Goal: Transaction & Acquisition: Obtain resource

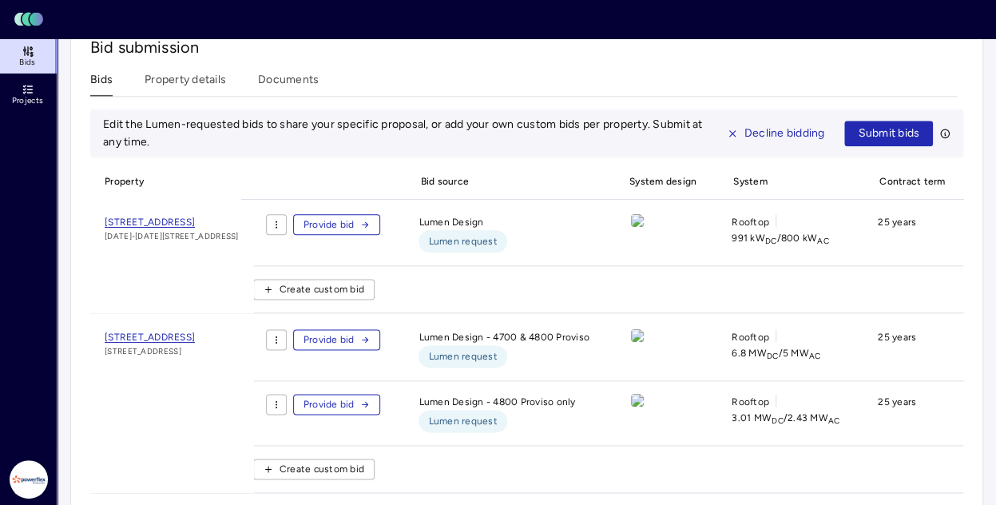
scroll to position [864, 0]
click at [644, 215] on img at bounding box center [637, 221] width 13 height 13
click at [195, 217] on span "[STREET_ADDRESS]" at bounding box center [150, 222] width 90 height 11
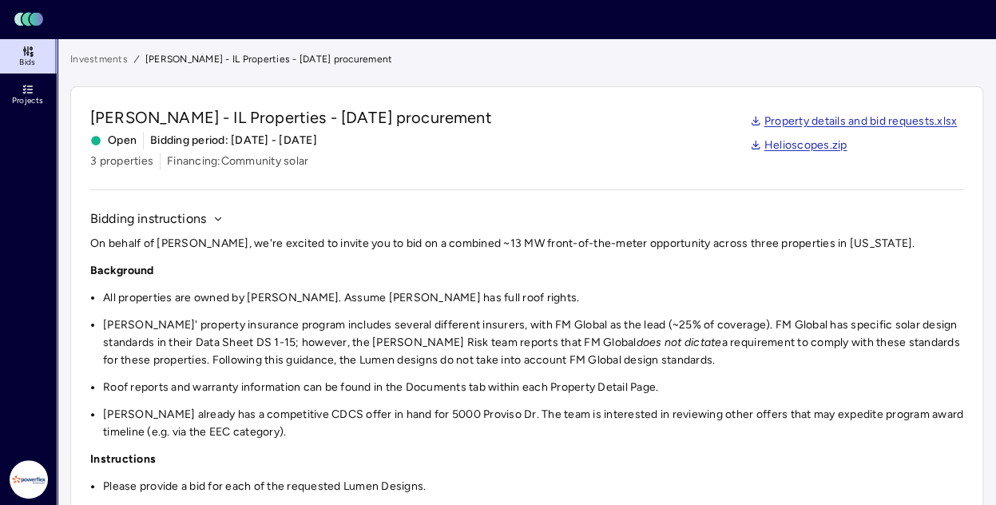
click at [853, 125] on link "Property details and bid requests.xlsx" at bounding box center [854, 122] width 208 height 18
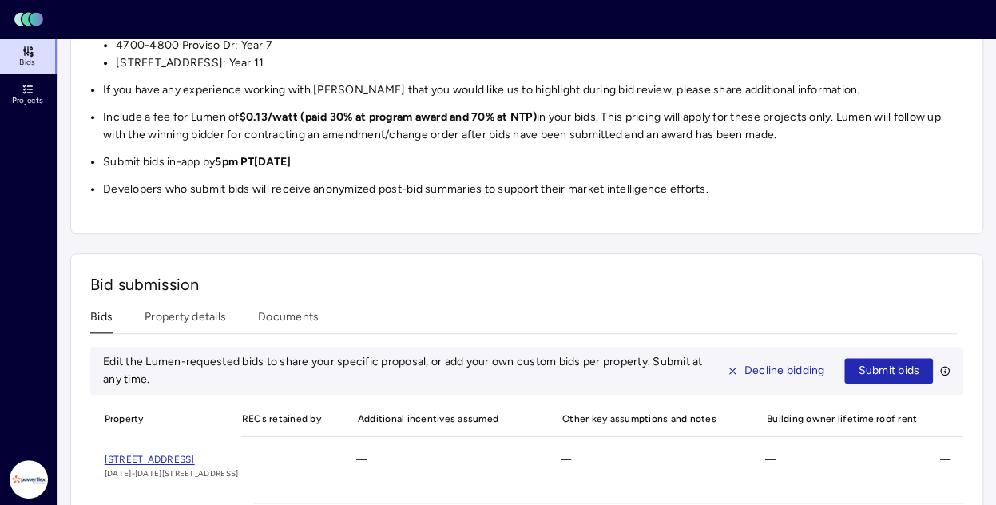
click at [288, 292] on div "Investments [PERSON_NAME] - IL Properties - [DATE] procurement [PERSON_NAME] - …" at bounding box center [526, 137] width 913 height 1429
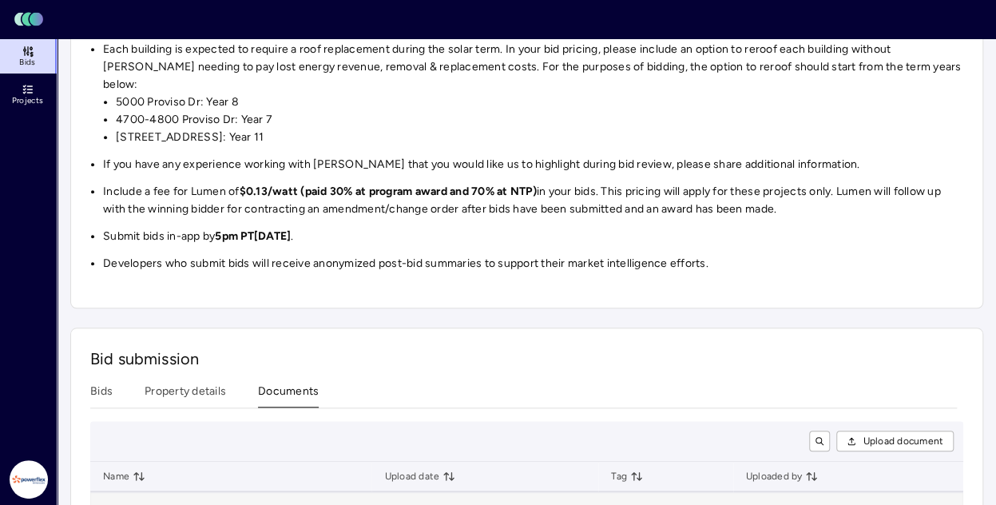
scroll to position [665, 0]
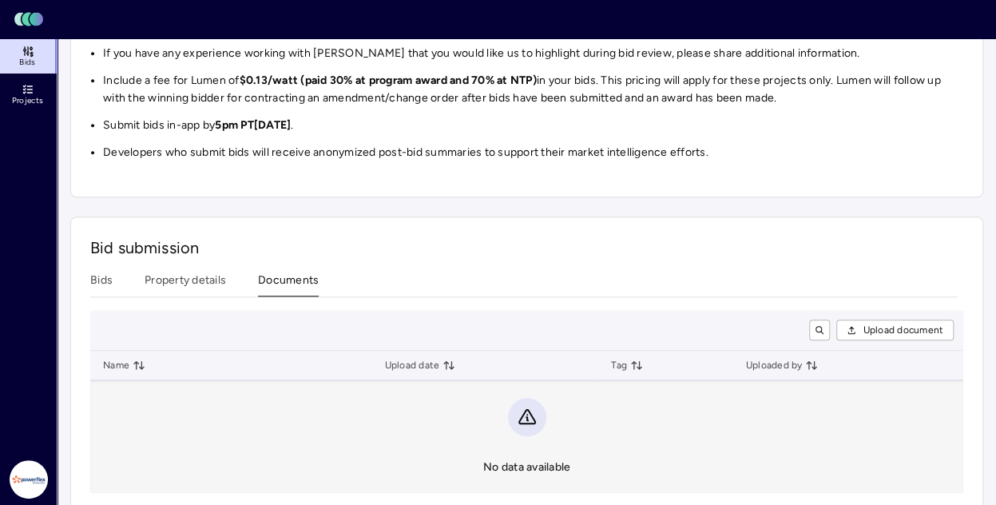
click at [196, 272] on button "Property details" at bounding box center [185, 284] width 81 height 25
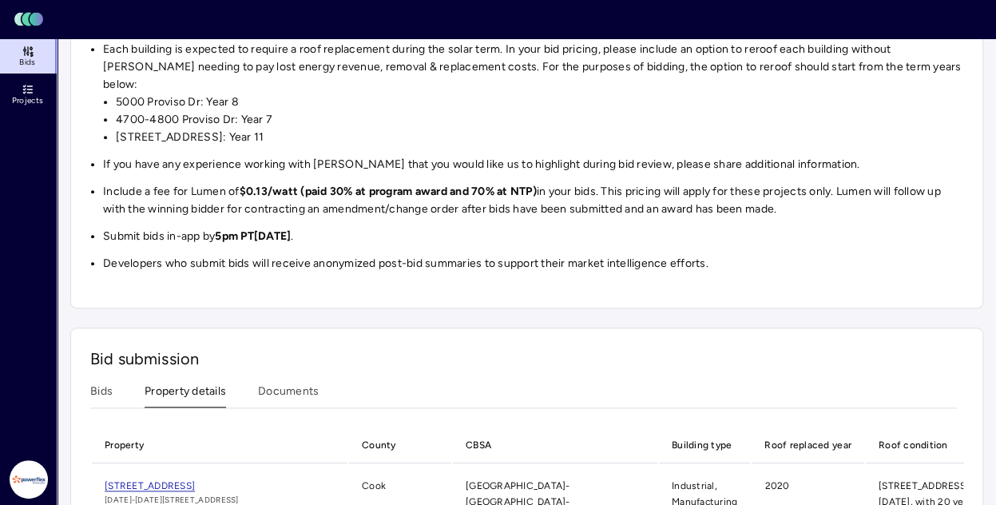
click at [302, 98] on div "Investments [PERSON_NAME] - IL Properties - [DATE] procurement [PERSON_NAME] - …" at bounding box center [526, 168] width 913 height 1343
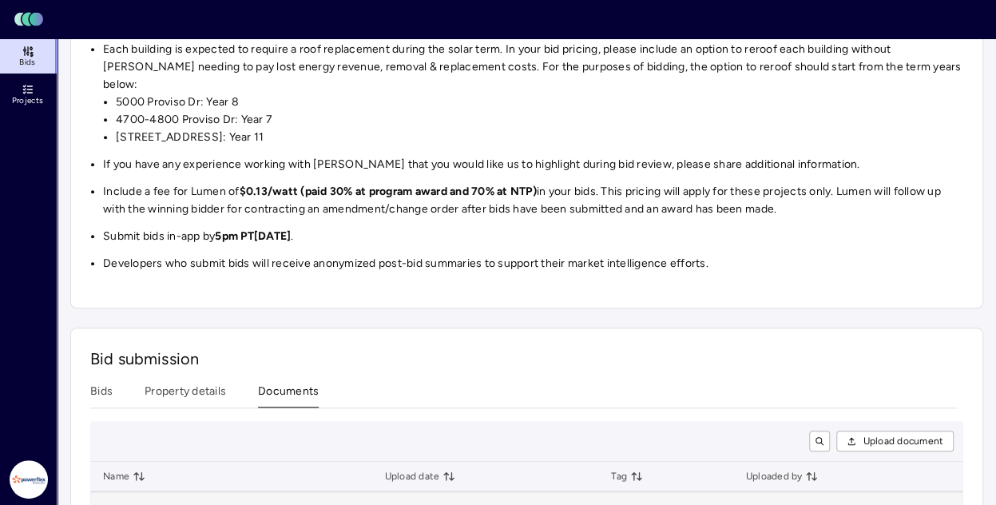
scroll to position [665, 0]
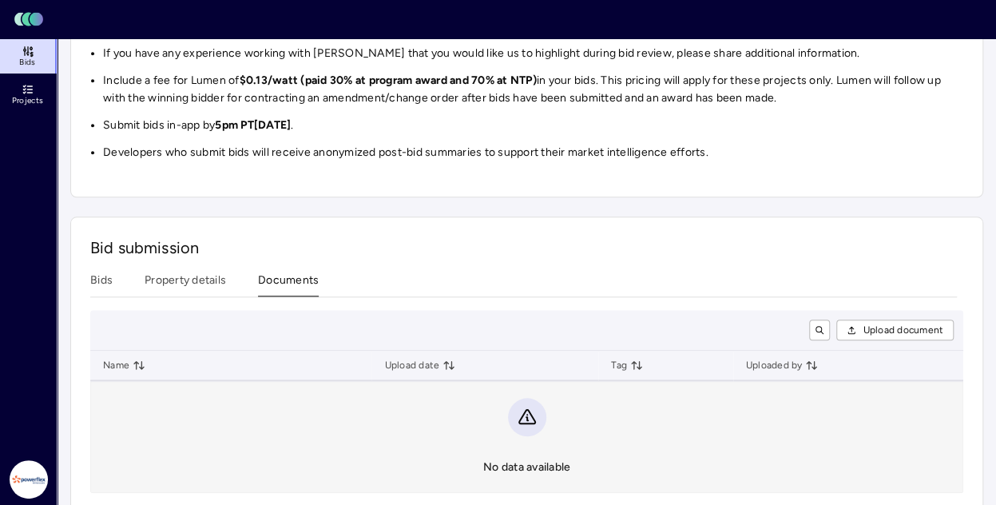
click at [96, 272] on button "Bids" at bounding box center [101, 284] width 22 height 25
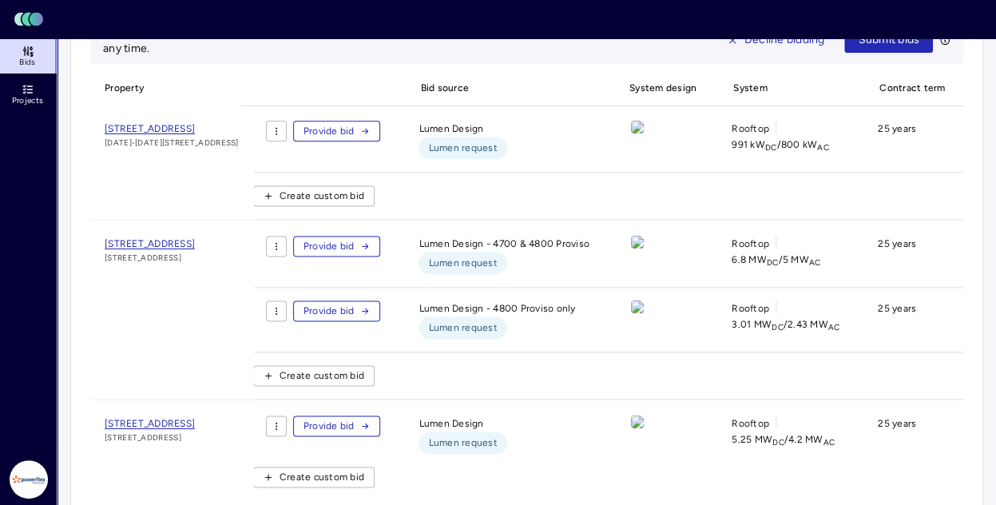
scroll to position [959, 0]
click at [644, 236] on img at bounding box center [637, 242] width 13 height 13
click at [174, 238] on span "[STREET_ADDRESS]" at bounding box center [150, 243] width 90 height 11
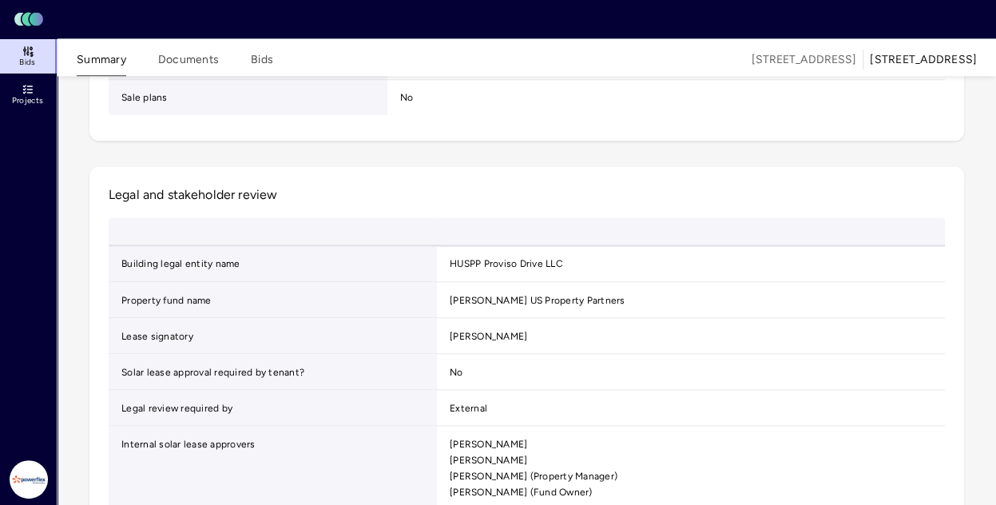
scroll to position [1218, 0]
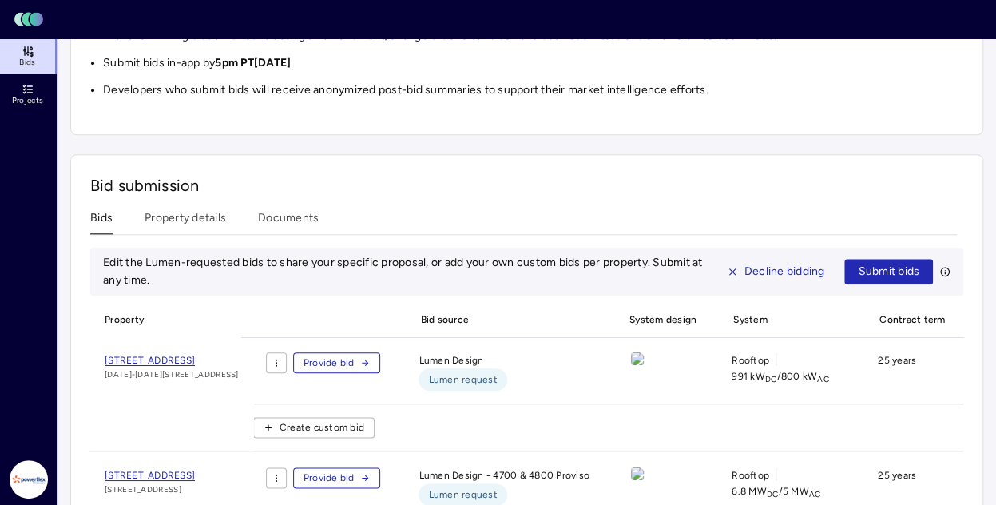
scroll to position [696, 0]
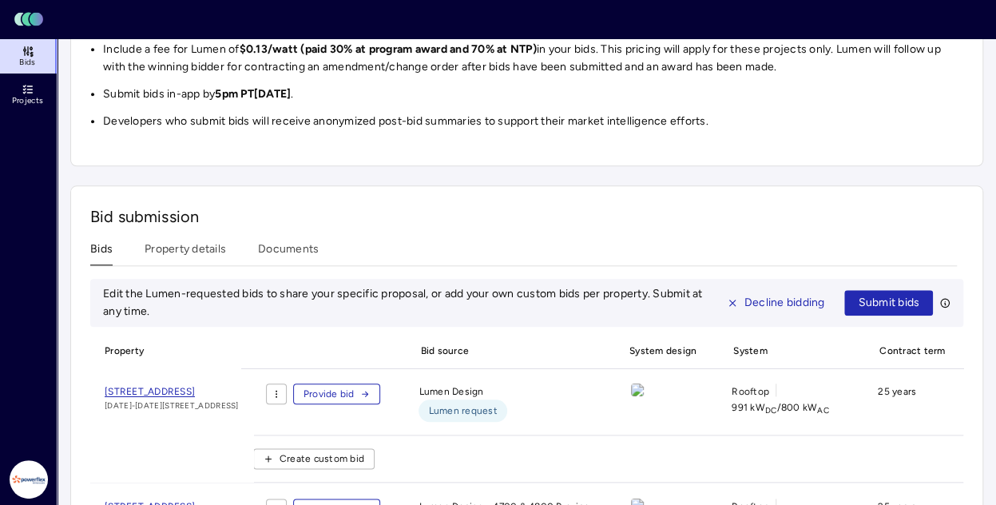
click at [213, 240] on button "Property details" at bounding box center [185, 252] width 81 height 25
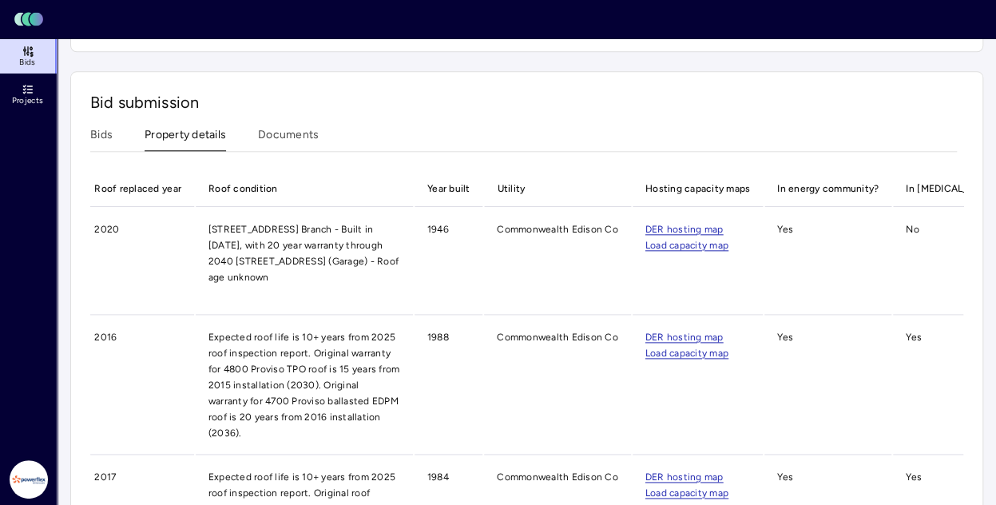
scroll to position [813, 0]
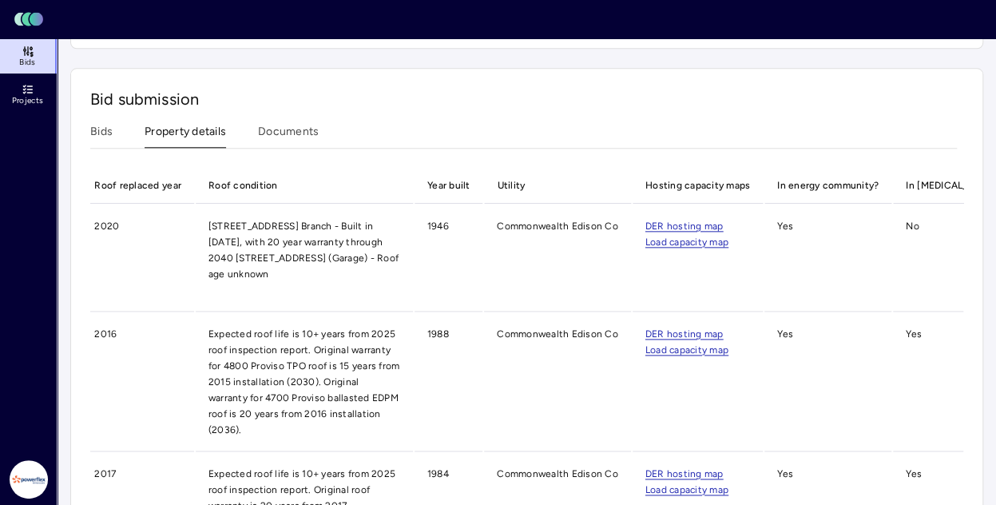
click at [705, 326] on link "DER hosting map" at bounding box center [685, 334] width 78 height 16
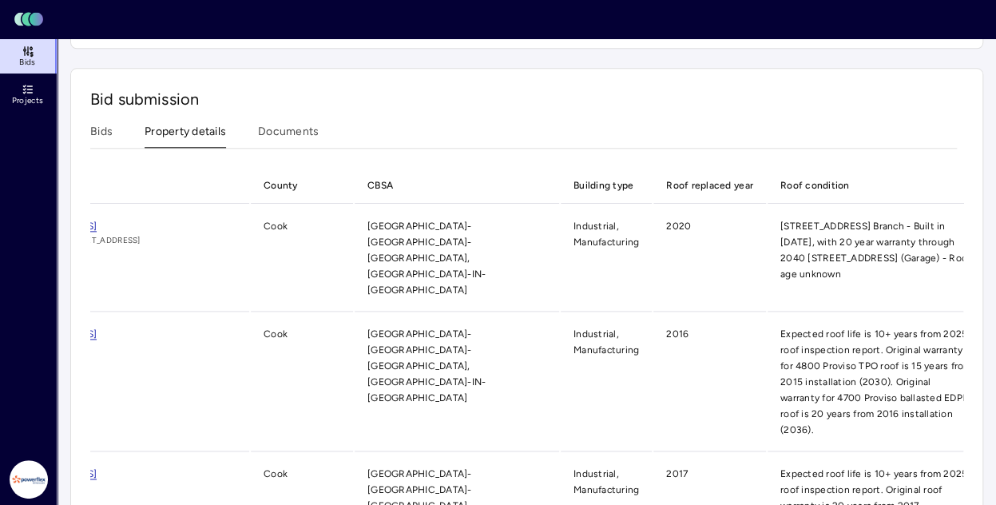
scroll to position [0, 0]
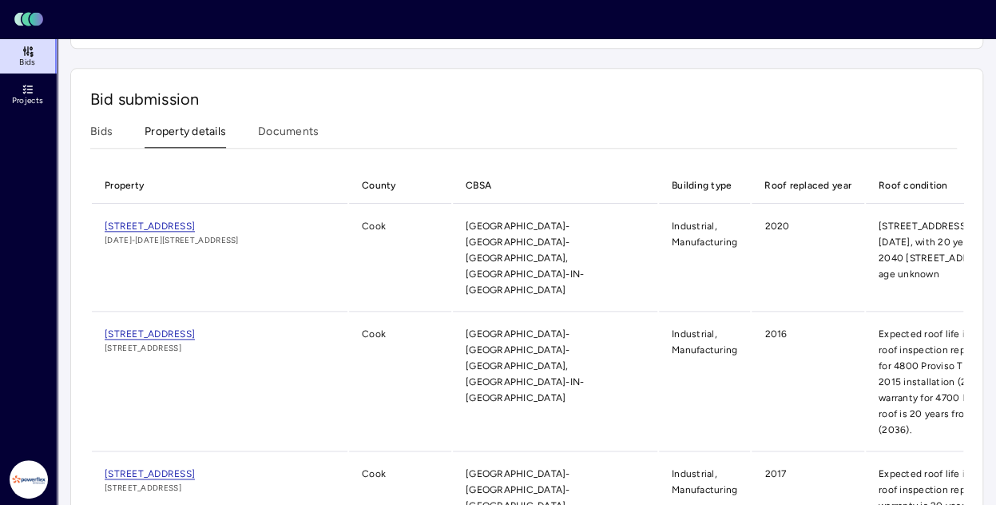
drag, startPoint x: 247, startPoint y: 289, endPoint x: 228, endPoint y: 297, distance: 20.0
drag, startPoint x: 228, startPoint y: 297, endPoint x: 341, endPoint y: 324, distance: 115.7
click at [341, 324] on td "[STREET_ADDRESS]" at bounding box center [220, 382] width 256 height 138
drag, startPoint x: 216, startPoint y: 318, endPoint x: 99, endPoint y: 313, distance: 116.7
click at [99, 313] on td "[STREET_ADDRESS]" at bounding box center [220, 382] width 256 height 138
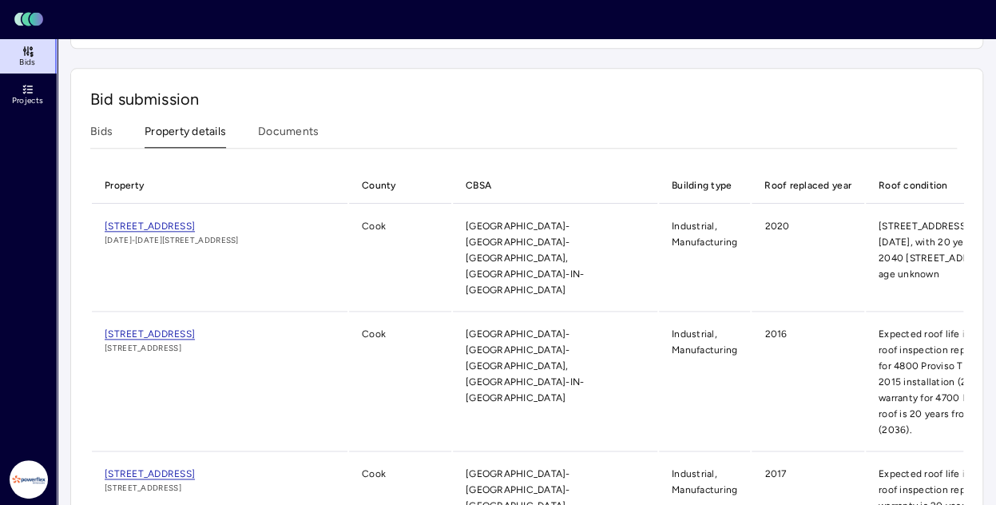
copy span "[STREET_ADDRESS]"
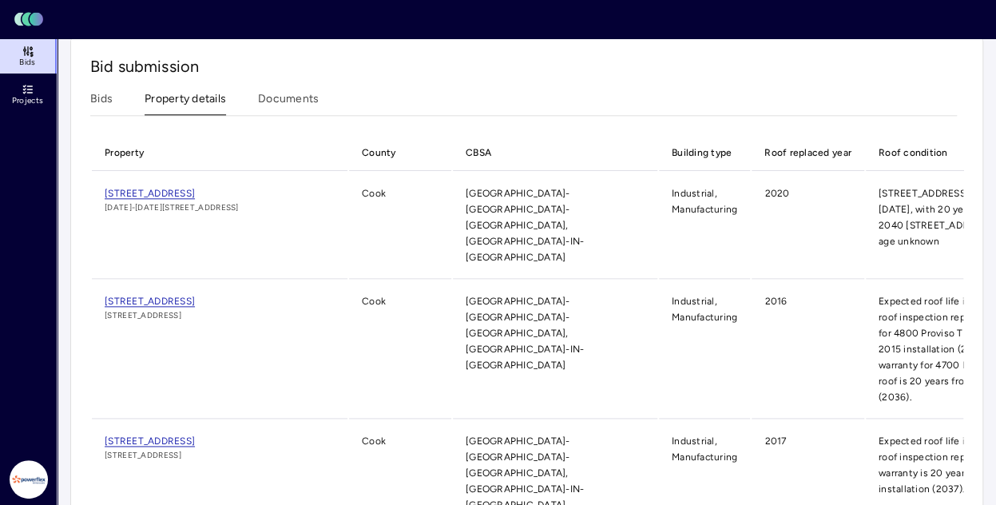
click at [267, 433] on td "[STREET_ADDRESS]" at bounding box center [220, 473] width 256 height 106
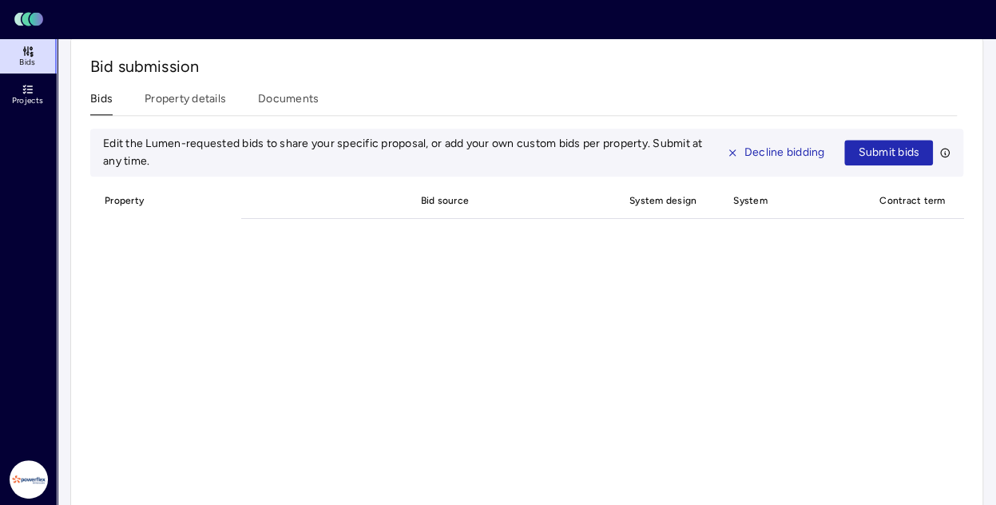
click at [97, 90] on button "Bids" at bounding box center [101, 102] width 22 height 25
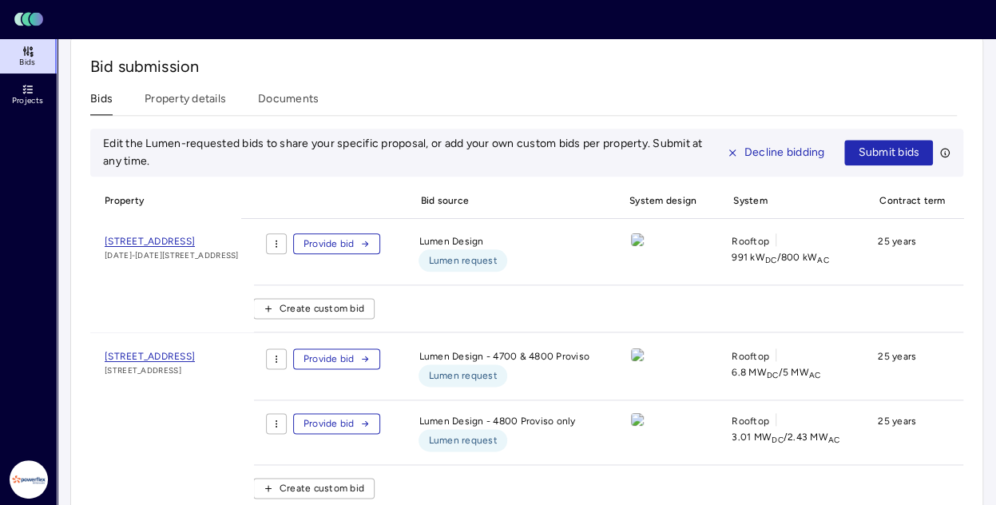
drag, startPoint x: 291, startPoint y: 338, endPoint x: 80, endPoint y: 344, distance: 211.0
click at [80, 344] on div "Bid submission Bids Property details Documents Edit the Lumen-requested bids to…" at bounding box center [526, 334] width 913 height 599
copy span "[STREET_ADDRESS]"
click at [195, 364] on span "[STREET_ADDRESS]" at bounding box center [150, 370] width 90 height 13
drag, startPoint x: 300, startPoint y: 221, endPoint x: 99, endPoint y: 220, distance: 201.3
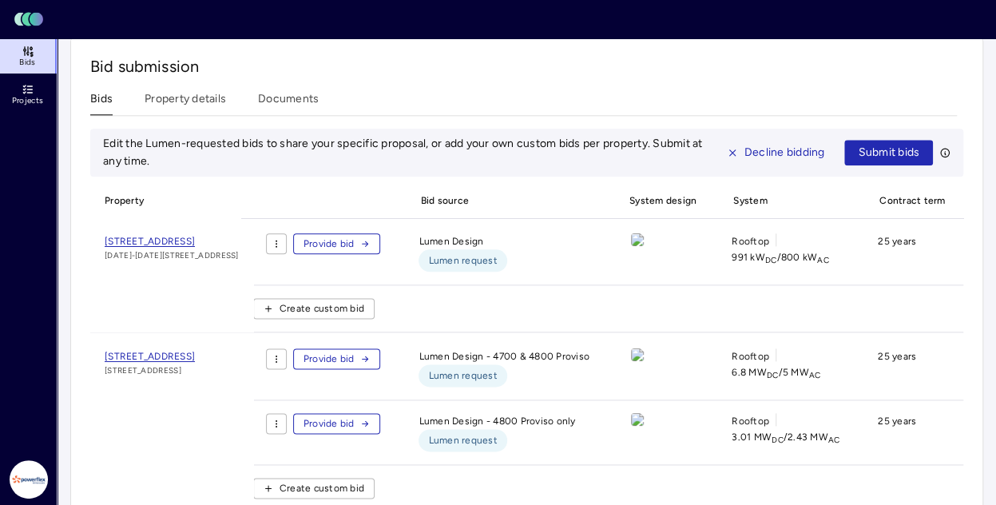
click at [99, 233] on div "[STREET_ADDRESS] [DATE]-[DATE][GEOGRAPHIC_DATA]" at bounding box center [171, 282] width 163 height 98
copy span "[STREET_ADDRESS]"
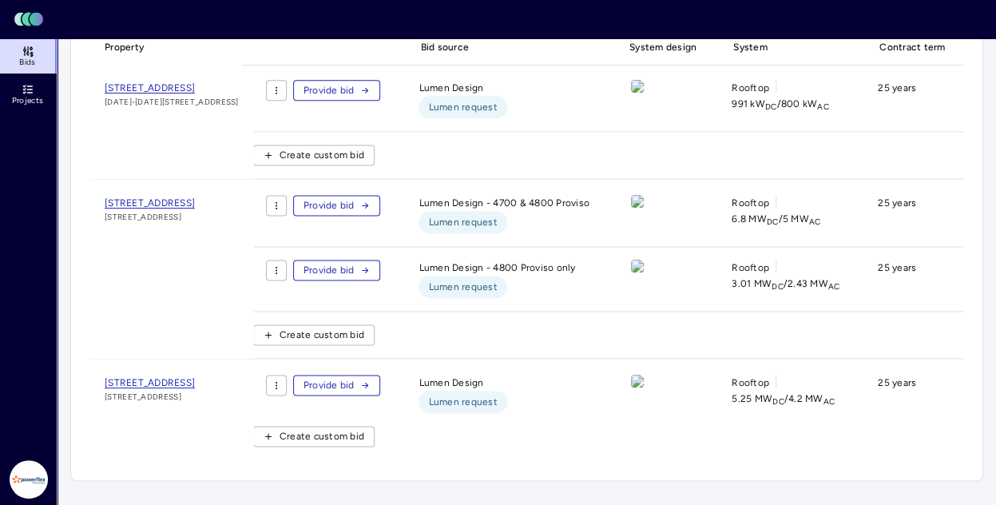
drag, startPoint x: 292, startPoint y: 377, endPoint x: 92, endPoint y: 369, distance: 200.7
click at [92, 375] on div "[STREET_ADDRESS]" at bounding box center [171, 417] width 163 height 85
copy span "[STREET_ADDRESS]"
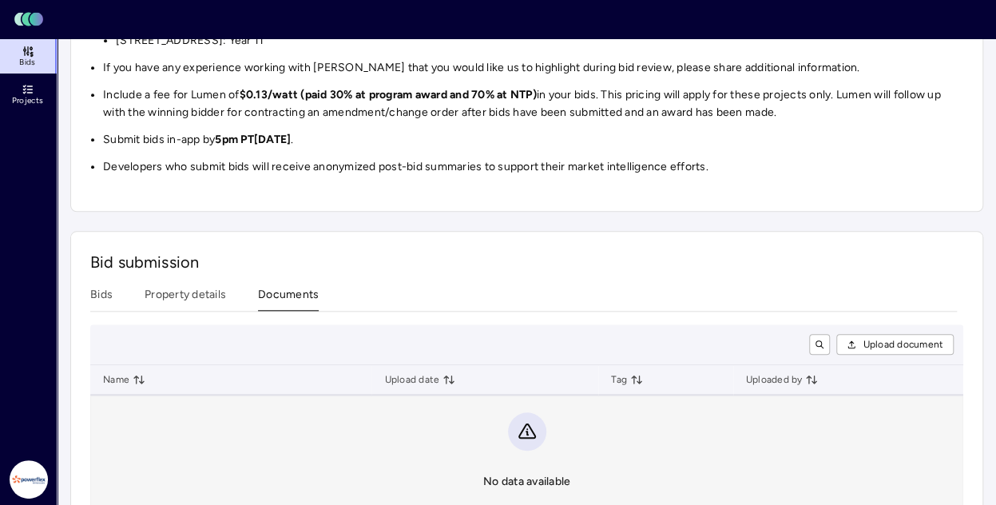
scroll to position [554, 0]
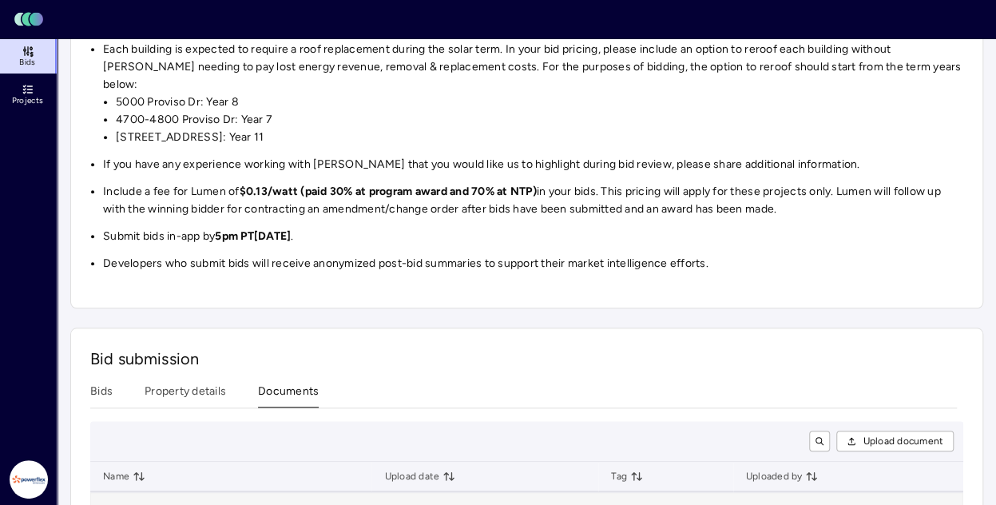
click at [304, 269] on div "Investments [PERSON_NAME] - IL Properties - [DATE] procurement [PERSON_NAME] - …" at bounding box center [526, 60] width 913 height 1127
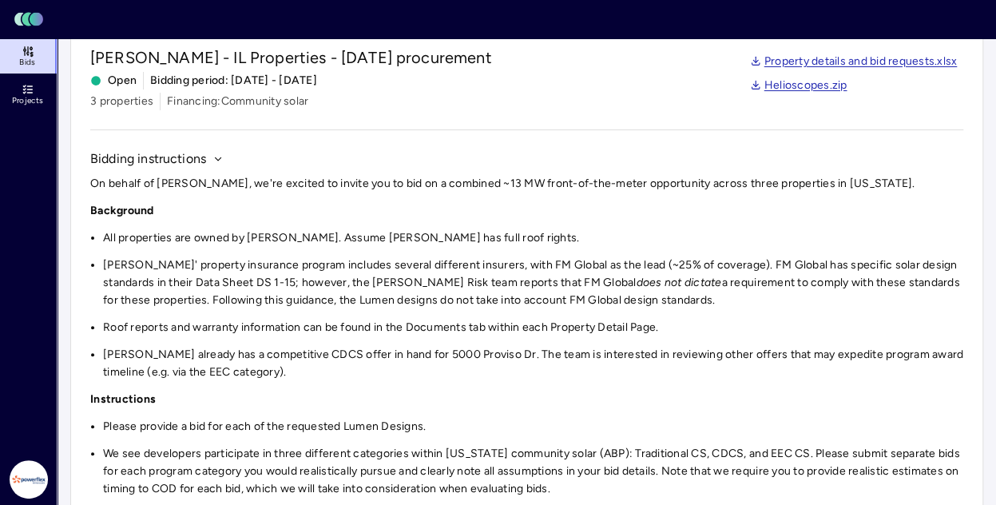
scroll to position [0, 0]
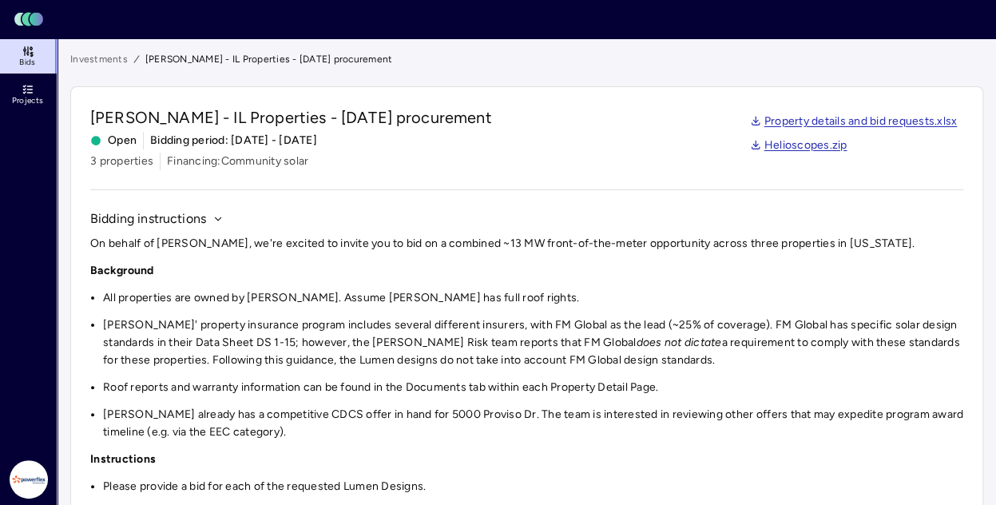
click at [797, 141] on link "Helioscopes.zip" at bounding box center [798, 146] width 97 height 18
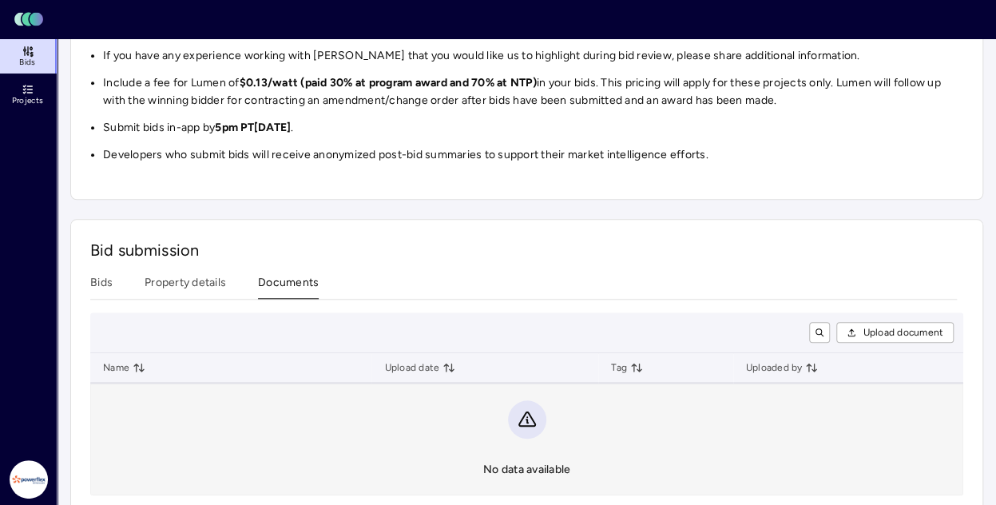
scroll to position [665, 0]
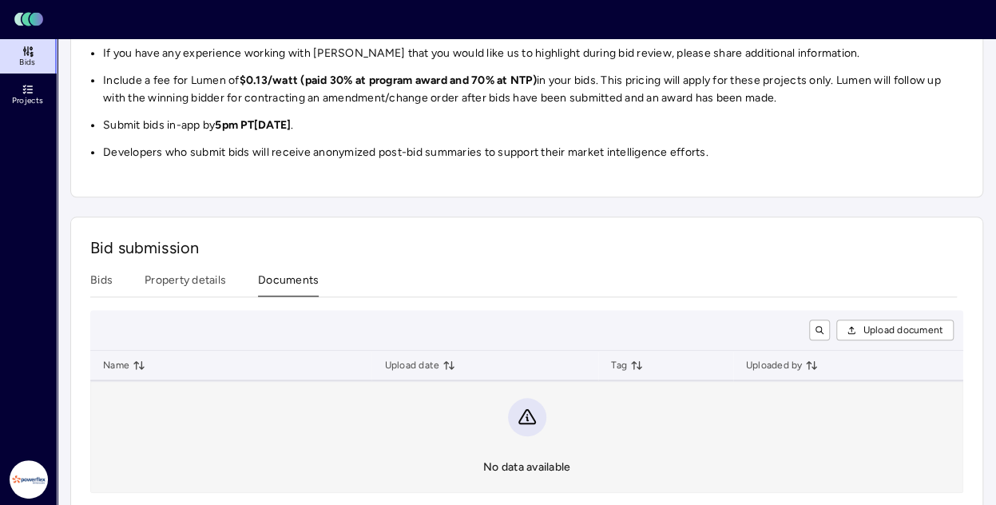
click at [205, 272] on button "Property details" at bounding box center [185, 284] width 81 height 25
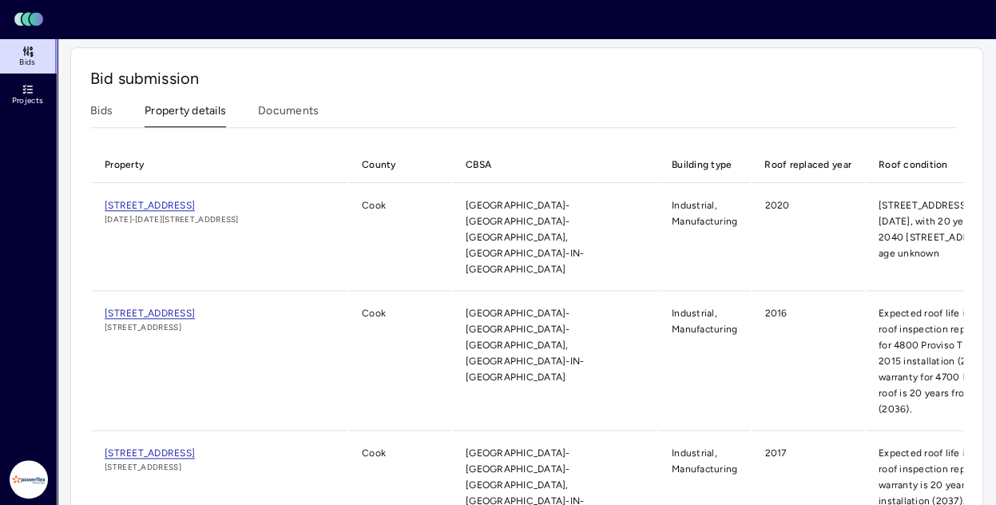
click at [246, 185] on td "[STREET_ADDRESS] [DATE]-[DATE][GEOGRAPHIC_DATA]" at bounding box center [220, 238] width 256 height 106
click at [195, 200] on span "[STREET_ADDRESS]" at bounding box center [150, 205] width 90 height 11
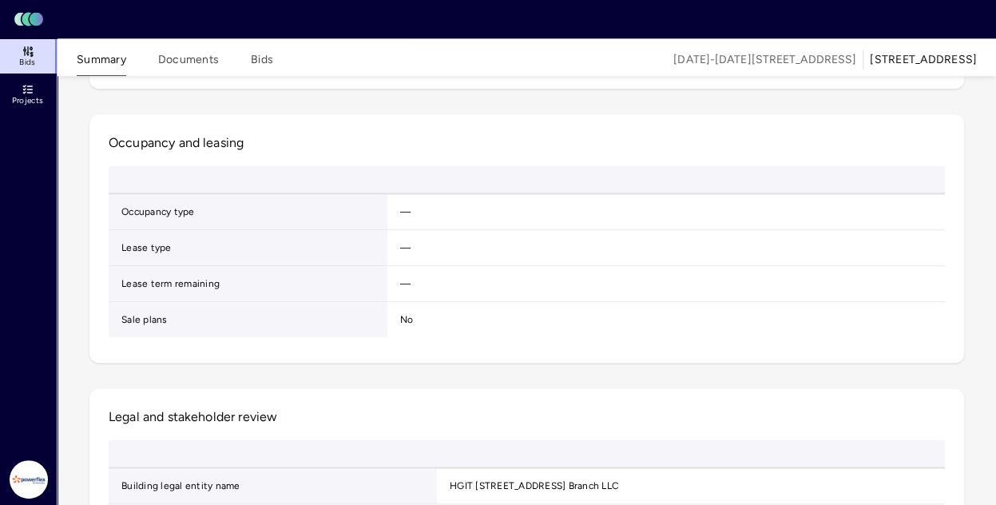
scroll to position [1003, 0]
click at [577, 13] on link "21-351148.1_PCA_Report_-_1315_N._North_Branch_011322.pdf" at bounding box center [514, 7] width 279 height 11
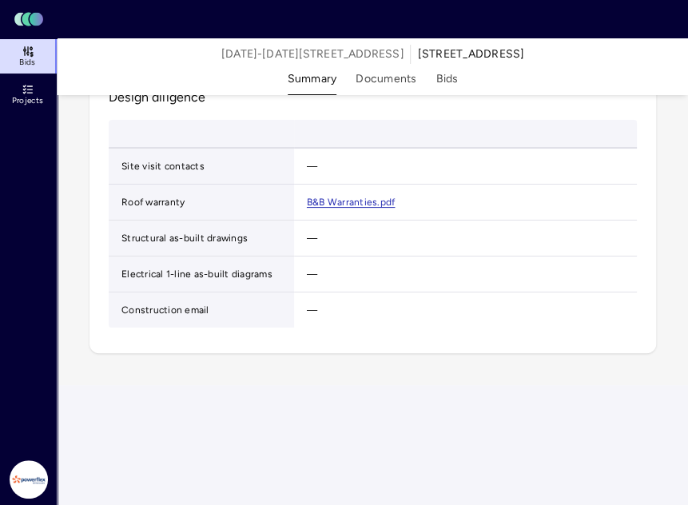
scroll to position [2104, 0]
click at [388, 90] on button "Documents" at bounding box center [386, 82] width 61 height 25
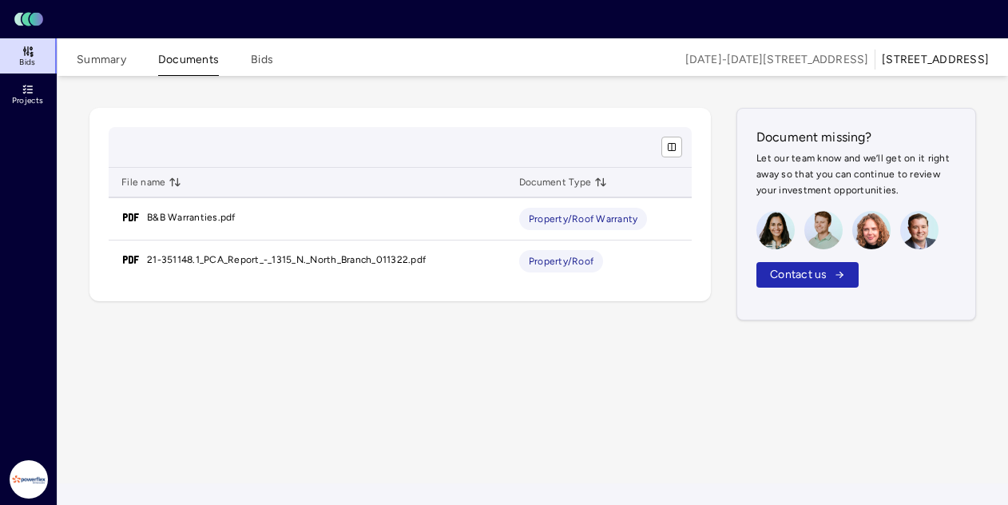
click at [265, 58] on button "Bids" at bounding box center [262, 63] width 22 height 25
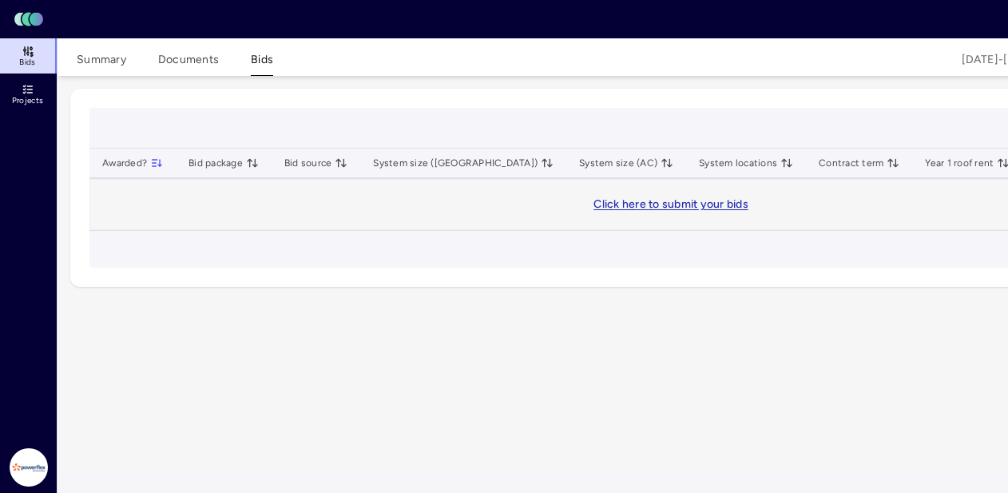
click at [171, 62] on button "Documents" at bounding box center [188, 63] width 61 height 25
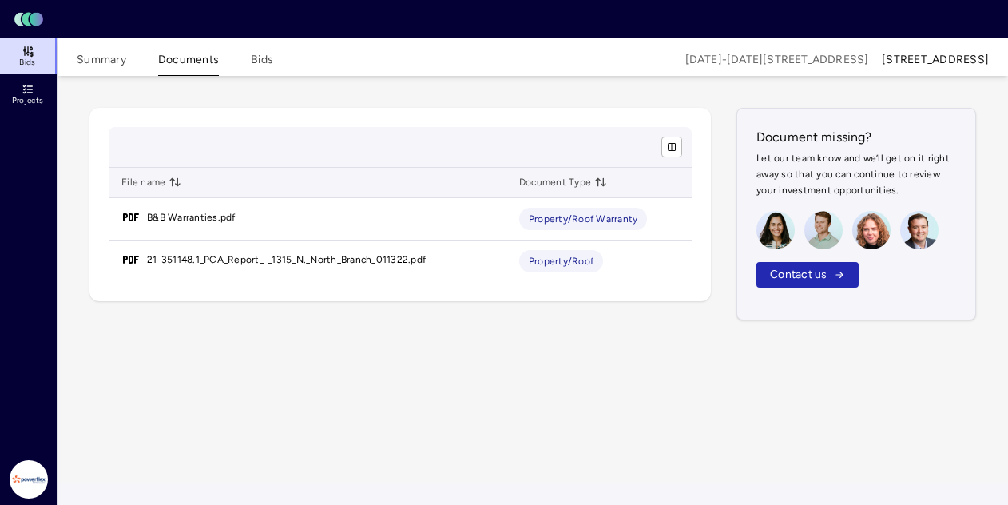
click at [102, 62] on button "Summary" at bounding box center [102, 63] width 50 height 25
